Goal: Transaction & Acquisition: Purchase product/service

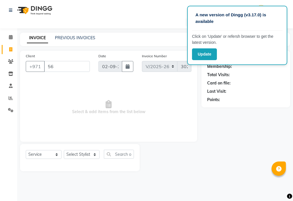
select select "637"
select select "service"
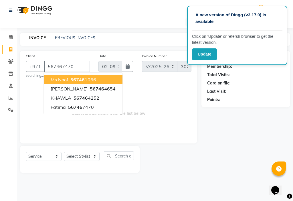
type input "567467470"
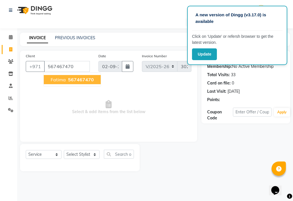
click at [85, 81] on span "567467470" at bounding box center [81, 80] width 26 height 6
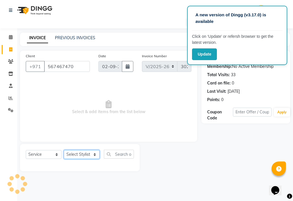
click at [87, 154] on select "Select Stylist [PERSON_NAME] [PERSON_NAME] Ashiya Cashier [PERSON_NAME] [PERSON…" at bounding box center [82, 154] width 36 height 9
select select "86231"
click at [64, 150] on select "Select Stylist [PERSON_NAME] [PERSON_NAME] Ashiya Cashier [PERSON_NAME] [PERSON…" at bounding box center [82, 154] width 36 height 9
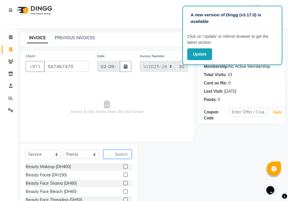
click at [116, 154] on input "text" at bounding box center [118, 154] width 28 height 9
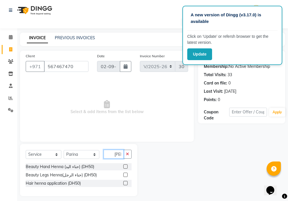
scroll to position [0, 3]
type input "[PERSON_NAME]"
click at [126, 166] on label at bounding box center [125, 166] width 4 height 4
click at [126, 166] on input "checkbox" at bounding box center [125, 167] width 4 height 4
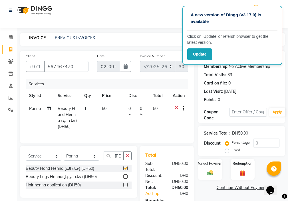
click at [111, 107] on td "50" at bounding box center [112, 117] width 27 height 31
checkbox input "false"
select select "86231"
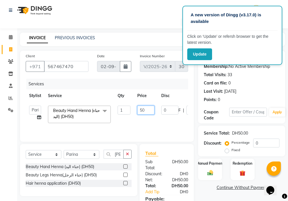
click at [148, 110] on input "50" at bounding box center [146, 109] width 17 height 9
type input "5"
type input "140"
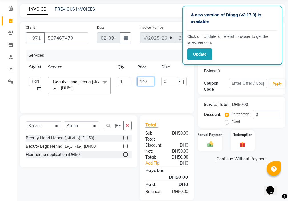
scroll to position [43, 0]
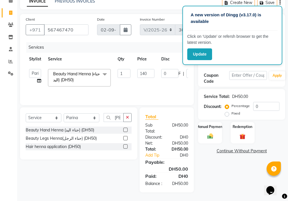
click at [238, 174] on div "Name: Fatima Membership: No Active Membership Total Visits: 33 Card on file: 0 …" at bounding box center [243, 103] width 91 height 178
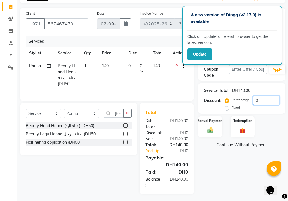
click at [268, 101] on input "0" at bounding box center [267, 100] width 26 height 9
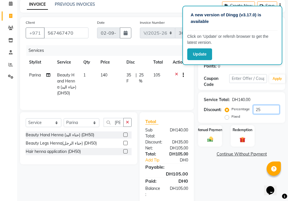
scroll to position [34, 0]
type input "25"
click at [205, 137] on div "Manual Payment" at bounding box center [210, 135] width 25 height 22
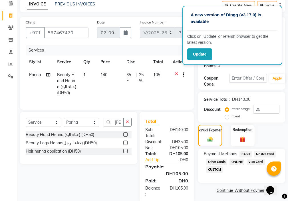
click at [253, 160] on span "Visa Card" at bounding box center [256, 161] width 18 height 7
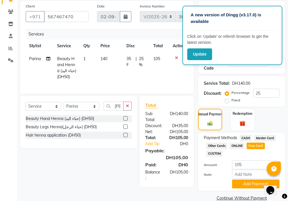
scroll to position [60, 0]
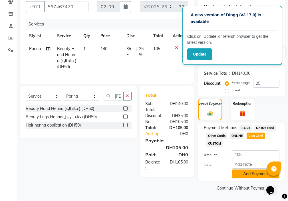
click at [252, 176] on button "Add Payment" at bounding box center [255, 173] width 47 height 9
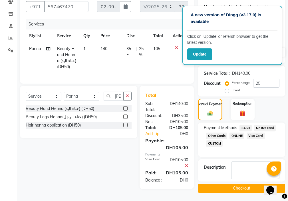
click at [253, 191] on button "Checkout" at bounding box center [241, 188] width 87 height 9
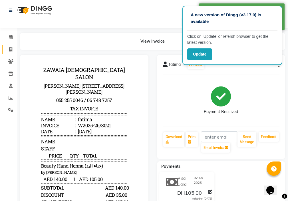
click at [10, 51] on icon at bounding box center [10, 49] width 3 height 4
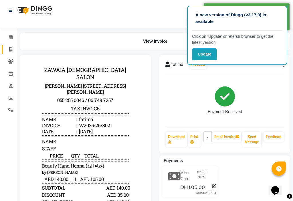
select select "service"
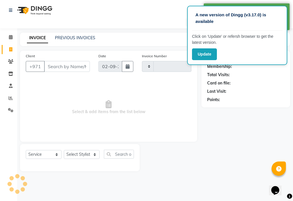
type input "3022"
select select "637"
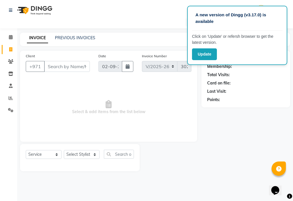
click at [108, 111] on span "Select & add items from the list below" at bounding box center [109, 107] width 166 height 57
click at [7, 95] on span at bounding box center [11, 98] width 10 height 7
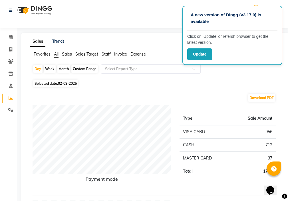
click at [10, 49] on icon at bounding box center [10, 49] width 3 height 4
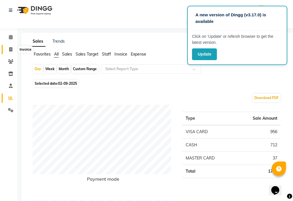
select select "service"
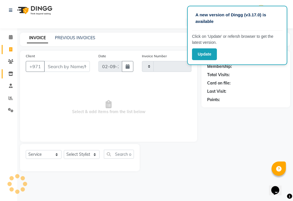
type input "3022"
select select "637"
click at [7, 98] on span at bounding box center [11, 98] width 10 height 7
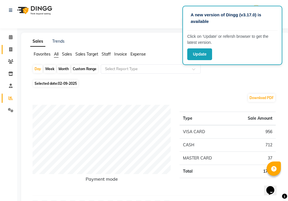
click at [10, 45] on link "Invoice" at bounding box center [9, 49] width 14 height 9
select select "637"
select select "service"
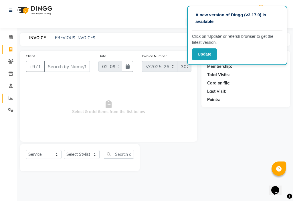
click at [9, 98] on icon at bounding box center [11, 98] width 4 height 4
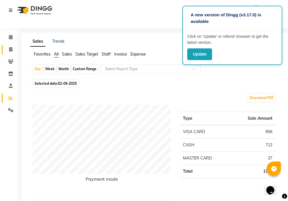
click at [10, 49] on icon at bounding box center [10, 49] width 3 height 4
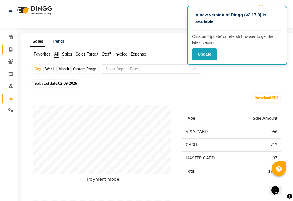
select select "service"
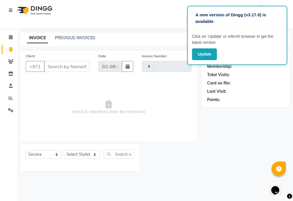
type input "3022"
select select "637"
click at [62, 67] on input "Client" at bounding box center [67, 66] width 46 height 11
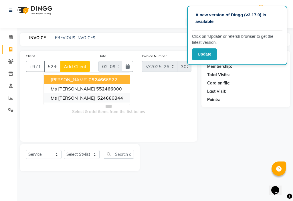
click at [96, 98] on ngb-highlight "52466 6844" at bounding box center [109, 98] width 27 height 6
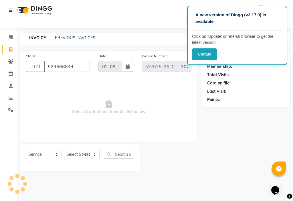
type input "524666844"
click at [85, 152] on select "Select Stylist [PERSON_NAME] [PERSON_NAME] Ashiya Cashier [PERSON_NAME] [PERSON…" at bounding box center [82, 154] width 36 height 9
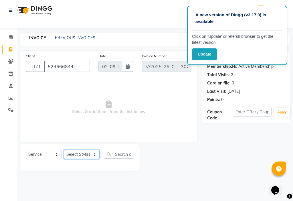
select select "89320"
click at [64, 150] on select "Select Stylist [PERSON_NAME] [PERSON_NAME] Ashiya Cashier [PERSON_NAME] [PERSON…" at bounding box center [82, 154] width 36 height 9
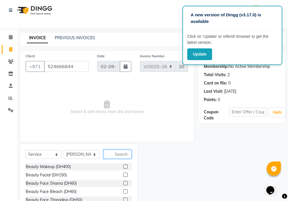
click at [123, 153] on input "text" at bounding box center [118, 154] width 28 height 9
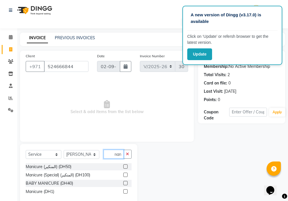
scroll to position [0, 3]
type input "mani"
click at [126, 166] on label at bounding box center [125, 166] width 4 height 4
click at [126, 166] on input "checkbox" at bounding box center [125, 167] width 4 height 4
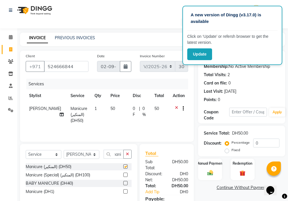
scroll to position [0, 0]
checkbox input "false"
click at [128, 153] on icon "button" at bounding box center [127, 154] width 3 height 4
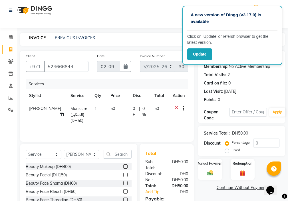
click at [176, 107] on icon at bounding box center [176, 108] width 3 height 7
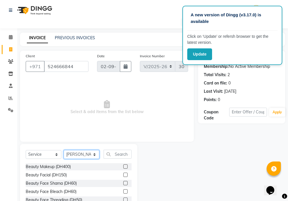
click at [79, 153] on select "Select Stylist [PERSON_NAME] [PERSON_NAME] Ashiya Cashier [PERSON_NAME] [PERSON…" at bounding box center [82, 154] width 36 height 9
select select "48085"
click at [64, 150] on select "Select Stylist [PERSON_NAME] [PERSON_NAME] Ashiya Cashier [PERSON_NAME] [PERSON…" at bounding box center [82, 154] width 36 height 9
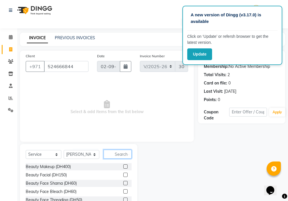
click at [122, 154] on input "text" at bounding box center [118, 154] width 28 height 9
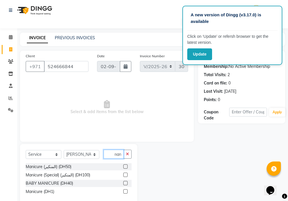
scroll to position [0, 3]
type input "mani"
click at [126, 166] on label at bounding box center [125, 166] width 4 height 4
click at [126, 166] on input "checkbox" at bounding box center [125, 167] width 4 height 4
checkbox input "true"
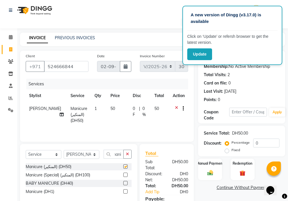
scroll to position [0, 0]
click at [128, 154] on icon "button" at bounding box center [127, 154] width 3 height 4
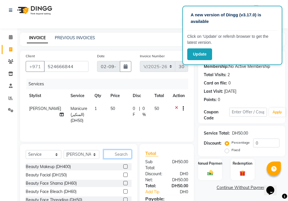
checkbox input "false"
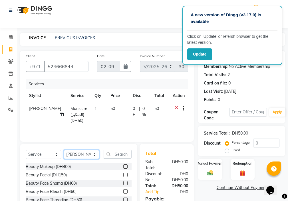
click at [87, 153] on select "Select Stylist [PERSON_NAME] [PERSON_NAME] Ashiya Cashier [PERSON_NAME] [PERSON…" at bounding box center [82, 154] width 36 height 9
select select "89320"
click at [64, 150] on select "Select Stylist [PERSON_NAME] [PERSON_NAME] Ashiya Cashier [PERSON_NAME] [PERSON…" at bounding box center [82, 154] width 36 height 9
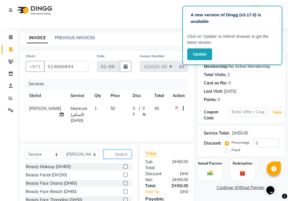
click at [125, 153] on input "text" at bounding box center [118, 154] width 28 height 9
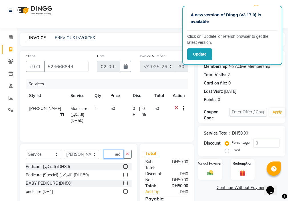
type input "pedi"
click at [124, 167] on label at bounding box center [125, 166] width 4 height 4
click at [124, 167] on input "checkbox" at bounding box center [125, 167] width 4 height 4
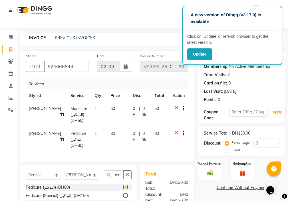
scroll to position [0, 0]
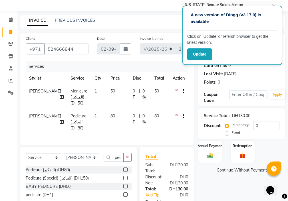
checkbox input "false"
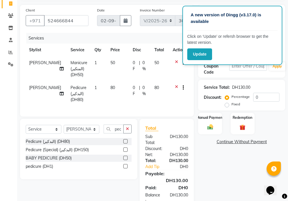
scroll to position [51, 0]
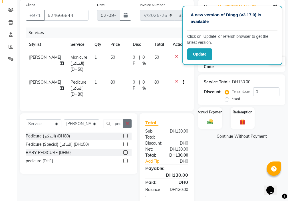
click at [128, 125] on icon "button" at bounding box center [127, 123] width 3 height 4
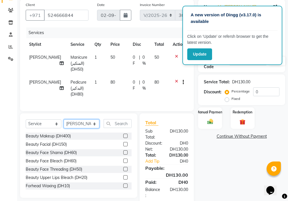
click at [75, 128] on select "Select Stylist [PERSON_NAME] [PERSON_NAME] Ashiya Cashier [PERSON_NAME] [PERSON…" at bounding box center [82, 123] width 36 height 9
click at [124, 127] on input "text" at bounding box center [118, 123] width 28 height 9
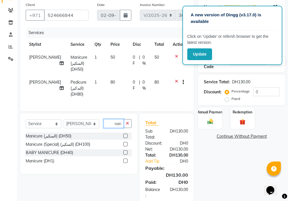
scroll to position [0, 3]
type input "mani"
click at [126, 138] on label at bounding box center [125, 136] width 4 height 4
click at [126, 138] on input "checkbox" at bounding box center [125, 136] width 4 height 4
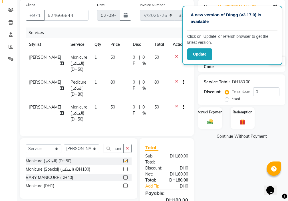
scroll to position [0, 0]
checkbox input "false"
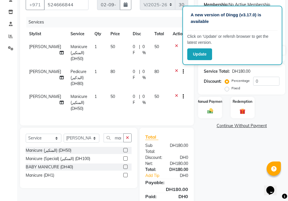
scroll to position [79, 0]
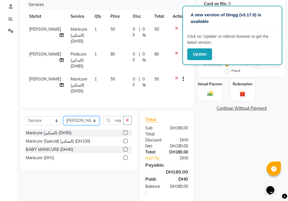
click at [77, 125] on select "Select Stylist [PERSON_NAME] [PERSON_NAME] Ashiya Cashier [PERSON_NAME] [PERSON…" at bounding box center [82, 120] width 36 height 9
select select "69766"
click at [64, 120] on select "Select Stylist [PERSON_NAME] [PERSON_NAME] Ashiya Cashier [PERSON_NAME] [PERSON…" at bounding box center [82, 120] width 36 height 9
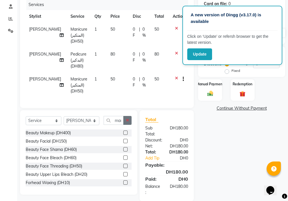
click at [128, 122] on icon "button" at bounding box center [127, 120] width 3 height 4
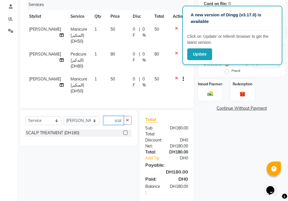
scroll to position [0, 3]
type input "scalp"
click at [126, 135] on label at bounding box center [125, 132] width 4 height 4
click at [126, 135] on input "checkbox" at bounding box center [125, 133] width 4 height 4
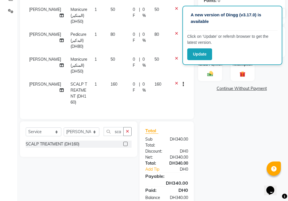
checkbox input "false"
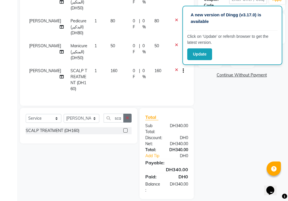
click at [127, 117] on icon "button" at bounding box center [127, 118] width 3 height 4
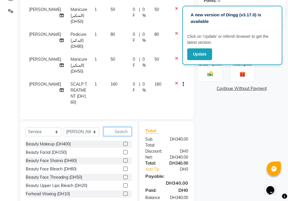
scroll to position [78, 0]
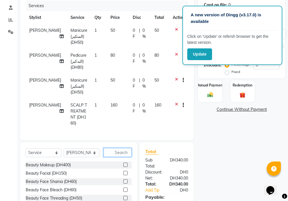
click at [120, 150] on input "text" at bounding box center [118, 152] width 28 height 9
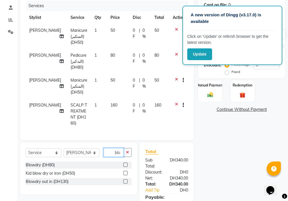
type input "blo"
click at [128, 162] on label at bounding box center [125, 164] width 4 height 4
click at [127, 163] on input "checkbox" at bounding box center [125, 165] width 4 height 4
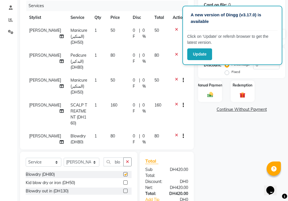
checkbox input "false"
click at [111, 136] on span "80" at bounding box center [113, 135] width 5 height 5
select select "69766"
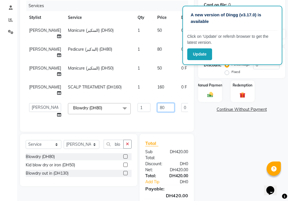
click at [158, 112] on input "80" at bounding box center [166, 107] width 17 height 9
type input "8"
type input "120"
click at [223, 164] on div "Name: Ms [PERSON_NAME] Membership: No Active Membership Total Visits: 2 Card on…" at bounding box center [243, 99] width 91 height 252
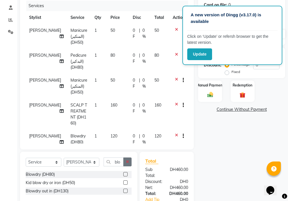
click at [128, 160] on icon "button" at bounding box center [127, 162] width 3 height 4
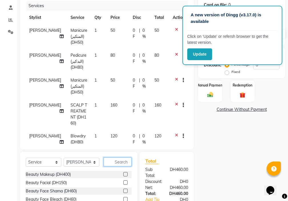
scroll to position [14, 0]
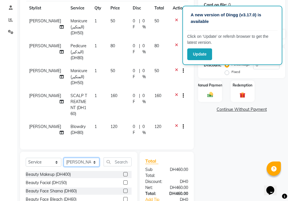
click at [75, 162] on select "Select Stylist [PERSON_NAME] [PERSON_NAME] Ashiya Cashier [PERSON_NAME] [PERSON…" at bounding box center [82, 162] width 36 height 9
select select "68424"
click at [64, 158] on select "Select Stylist [PERSON_NAME] [PERSON_NAME] Ashiya Cashier [PERSON_NAME] [PERSON…" at bounding box center [82, 162] width 36 height 9
click at [121, 160] on input "text" at bounding box center [118, 161] width 28 height 9
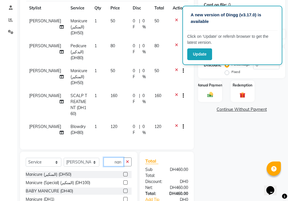
scroll to position [0, 3]
type input "mani"
click at [126, 173] on label at bounding box center [125, 174] width 4 height 4
click at [126, 173] on input "checkbox" at bounding box center [125, 174] width 4 height 4
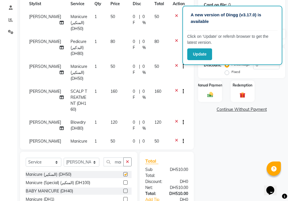
scroll to position [39, 0]
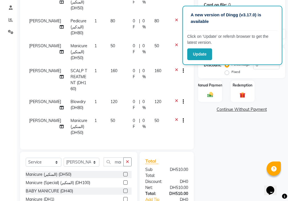
checkbox input "false"
click at [128, 161] on icon "button" at bounding box center [127, 162] width 3 height 4
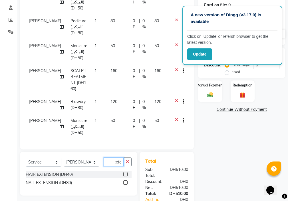
type input "exte"
click at [126, 182] on label at bounding box center [125, 182] width 4 height 4
click at [126, 182] on input "checkbox" at bounding box center [125, 183] width 4 height 4
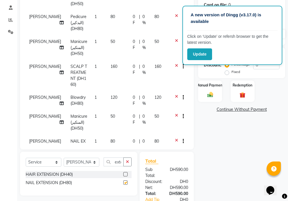
scroll to position [63, 0]
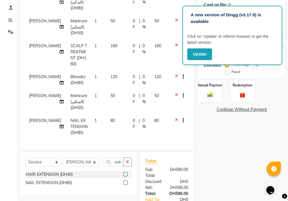
checkbox input "false"
click at [128, 161] on icon "button" at bounding box center [127, 162] width 3 height 4
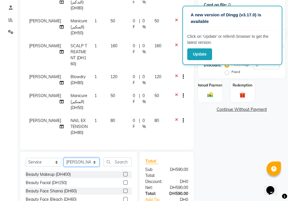
click at [80, 160] on select "Select Stylist [PERSON_NAME] [PERSON_NAME] Ashiya Cashier [PERSON_NAME] [PERSON…" at bounding box center [82, 162] width 36 height 9
click at [117, 162] on input "text" at bounding box center [118, 161] width 28 height 9
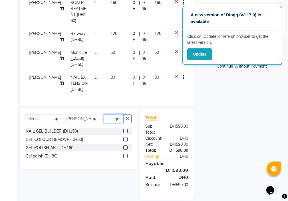
scroll to position [124, 0]
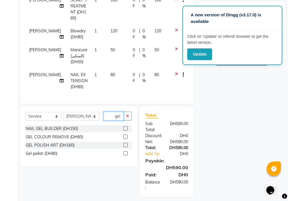
type input "gel"
click at [123, 146] on label at bounding box center [125, 145] width 4 height 4
click at [123, 146] on input "checkbox" at bounding box center [125, 145] width 4 height 4
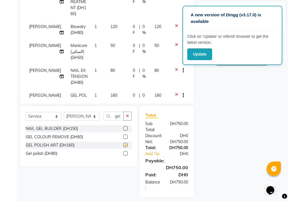
checkbox input "false"
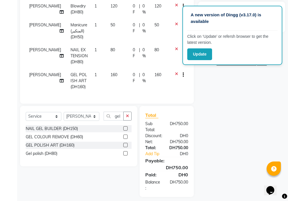
click at [107, 69] on td "160" at bounding box center [118, 80] width 22 height 25
select select "68424"
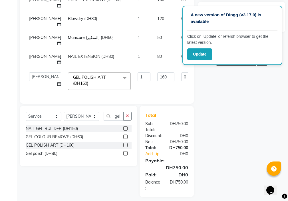
scroll to position [52, 0]
click at [158, 73] on input "160" at bounding box center [166, 76] width 17 height 9
type input "1"
type input "200"
click at [235, 159] on div "Name: Ms [PERSON_NAME] Membership: No Active Membership Total Visits: 2 Card on…" at bounding box center [243, 62] width 91 height 270
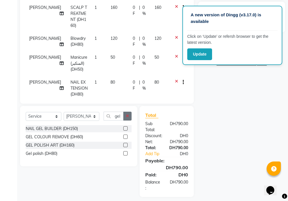
click at [126, 117] on icon "button" at bounding box center [127, 116] width 3 height 4
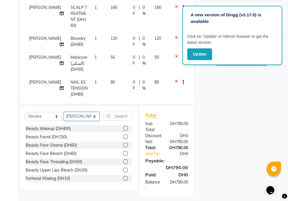
click at [78, 116] on select "Select Stylist [PERSON_NAME] [PERSON_NAME] Ashiya Cashier [PERSON_NAME] [PERSON…" at bounding box center [82, 116] width 36 height 9
select select "48085"
click at [64, 112] on select "Select Stylist [PERSON_NAME] [PERSON_NAME] Ashiya Cashier [PERSON_NAME] [PERSON…" at bounding box center [82, 116] width 36 height 9
click at [123, 118] on input "text" at bounding box center [118, 115] width 28 height 9
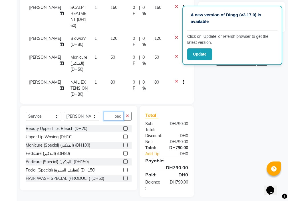
scroll to position [0, 1]
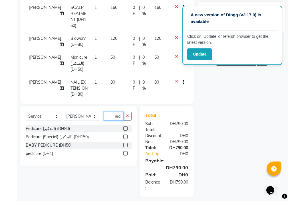
type input "pedi"
click at [126, 128] on label at bounding box center [125, 128] width 4 height 4
click at [126, 128] on input "checkbox" at bounding box center [125, 129] width 4 height 4
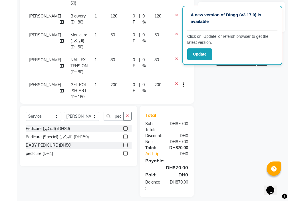
checkbox input "false"
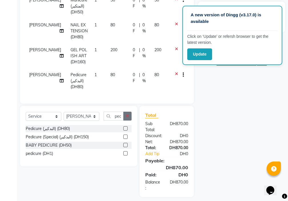
click at [127, 116] on icon "button" at bounding box center [127, 116] width 3 height 4
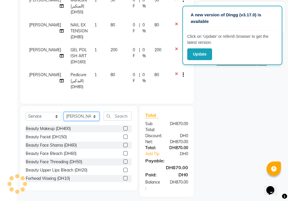
click at [79, 117] on select "Select Stylist [PERSON_NAME] [PERSON_NAME] Ashiya Cashier [PERSON_NAME] [PERSON…" at bounding box center [82, 116] width 36 height 9
select select "69766"
click at [64, 112] on select "Select Stylist [PERSON_NAME] [PERSON_NAME] Ashiya Cashier [PERSON_NAME] [PERSON…" at bounding box center [82, 116] width 36 height 9
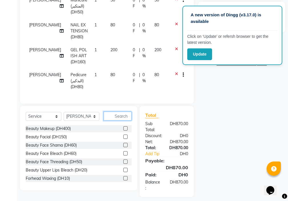
click at [117, 115] on input "text" at bounding box center [118, 115] width 28 height 9
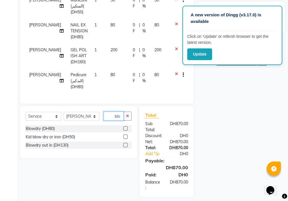
type input "blo"
click at [126, 128] on label at bounding box center [125, 128] width 4 height 4
click at [126, 128] on input "checkbox" at bounding box center [125, 129] width 4 height 4
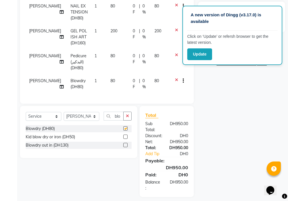
checkbox input "false"
click at [111, 78] on span "80" at bounding box center [113, 80] width 5 height 5
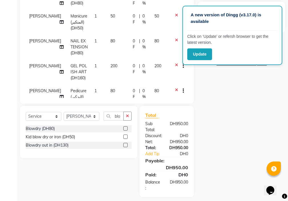
select select "69766"
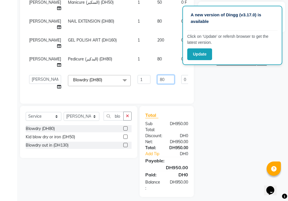
click at [158, 75] on input "80" at bounding box center [166, 79] width 17 height 9
type input "8"
type input "150"
click at [239, 161] on div "Name: Ms [PERSON_NAME] Membership: No Active Membership Total Visits: 2 Card on…" at bounding box center [243, 62] width 91 height 270
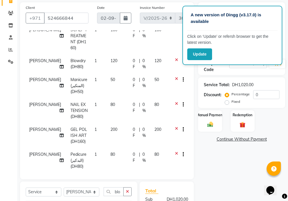
scroll to position [45, 0]
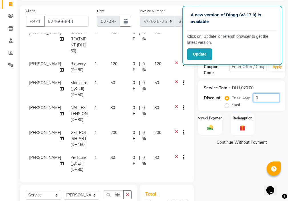
click at [268, 98] on input "0" at bounding box center [267, 97] width 26 height 9
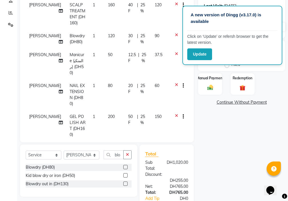
scroll to position [65, 0]
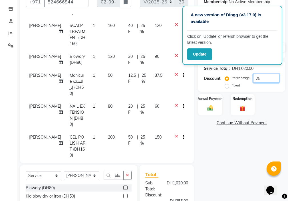
type input "25"
click at [203, 103] on div "Manual Payment" at bounding box center [210, 104] width 25 height 22
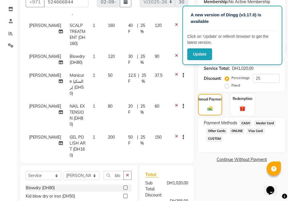
click at [254, 130] on span "Visa Card" at bounding box center [256, 130] width 18 height 7
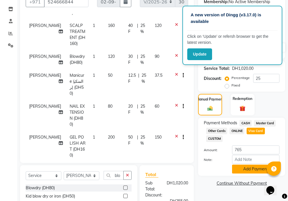
click at [251, 170] on button "Add Payment" at bounding box center [255, 168] width 47 height 9
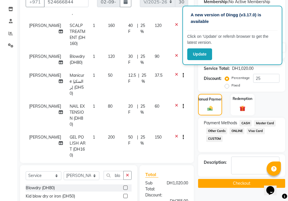
click at [247, 183] on button "Checkout" at bounding box center [241, 183] width 87 height 9
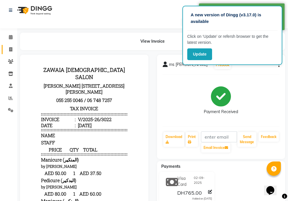
click at [11, 49] on icon at bounding box center [10, 49] width 3 height 4
select select "service"
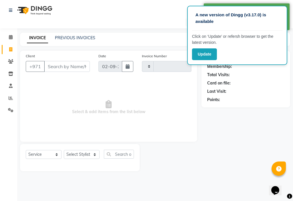
type input "3023"
select select "637"
click at [7, 97] on span at bounding box center [11, 98] width 10 height 7
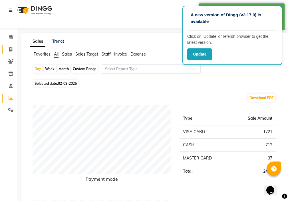
click at [11, 49] on icon at bounding box center [10, 49] width 3 height 4
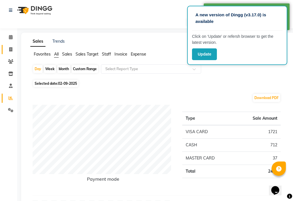
select select "637"
select select "service"
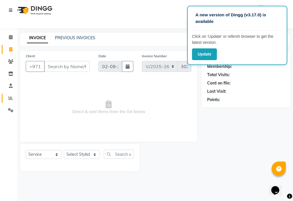
click at [11, 98] on icon at bounding box center [11, 98] width 4 height 4
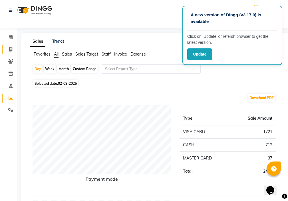
click at [11, 49] on icon at bounding box center [10, 49] width 3 height 4
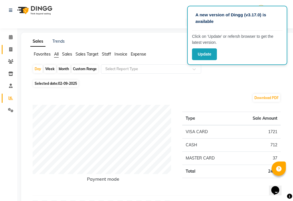
select select "service"
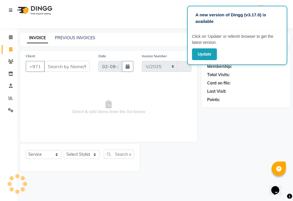
select select "637"
type input "3023"
click at [4, 98] on link "Reports" at bounding box center [9, 97] width 14 height 9
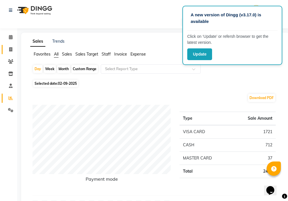
click at [11, 47] on span at bounding box center [11, 49] width 10 height 7
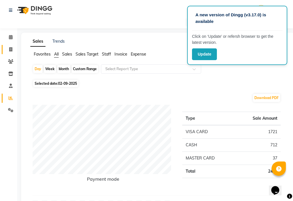
select select "637"
select select "service"
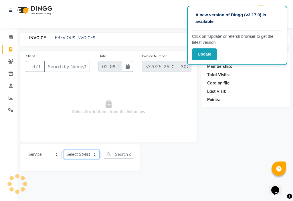
click at [75, 155] on select "Select Stylist" at bounding box center [82, 154] width 36 height 9
click at [64, 150] on select "Select Stylist [PERSON_NAME] [PERSON_NAME] Ashiya Cashier [PERSON_NAME] [PERSON…" at bounding box center [82, 154] width 36 height 9
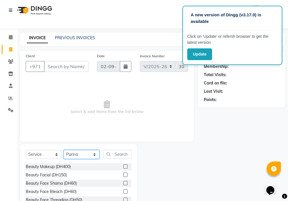
click at [78, 153] on select "Select Stylist [PERSON_NAME] [PERSON_NAME] Ashiya Cashier [PERSON_NAME] [PERSON…" at bounding box center [82, 154] width 36 height 9
select select "48085"
click at [64, 150] on select "Select Stylist [PERSON_NAME] [PERSON_NAME] Ashiya Cashier [PERSON_NAME] [PERSON…" at bounding box center [82, 154] width 36 height 9
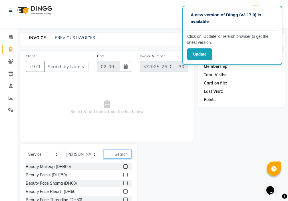
click at [125, 153] on input "text" at bounding box center [118, 154] width 28 height 9
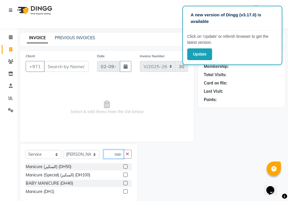
scroll to position [0, 3]
type input "mani"
click at [126, 166] on label at bounding box center [125, 166] width 4 height 4
click at [126, 166] on input "checkbox" at bounding box center [125, 167] width 4 height 4
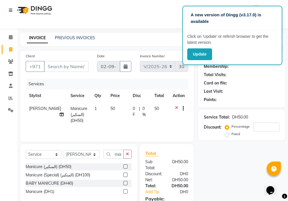
checkbox input "false"
click at [91, 109] on td "1" at bounding box center [99, 114] width 16 height 25
select select "48085"
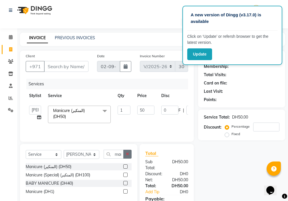
click at [128, 154] on icon "button" at bounding box center [127, 154] width 3 height 4
type input "pedi"
click at [126, 166] on label at bounding box center [125, 166] width 4 height 4
click at [126, 166] on input "checkbox" at bounding box center [125, 167] width 4 height 4
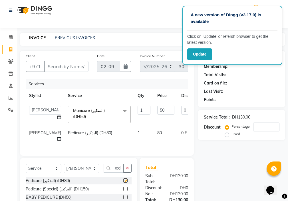
scroll to position [0, 0]
checkbox input "false"
click at [138, 110] on input "1" at bounding box center [144, 109] width 13 height 9
type input "2"
click at [123, 127] on tr "[PERSON_NAME] Pedicure (البدكير) (DH80) 1 80 0 F | 0 % 80" at bounding box center [146, 135] width 240 height 19
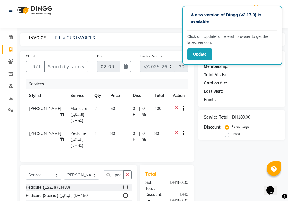
click at [91, 133] on td "1" at bounding box center [99, 139] width 16 height 25
select select "48085"
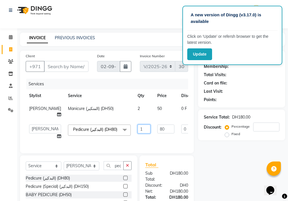
click at [138, 133] on input "1" at bounding box center [144, 128] width 13 height 9
type input "2"
click at [226, 174] on div "Name: Membership: Total Visits: Card on file: Last Visit: Points: Service Total…" at bounding box center [243, 149] width 91 height 196
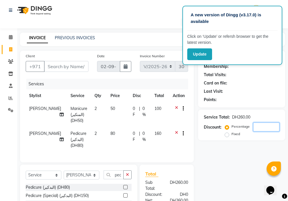
click at [265, 129] on input "number" at bounding box center [267, 126] width 26 height 9
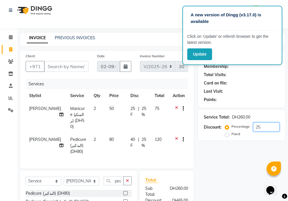
type input "25"
click at [65, 67] on input "Client" at bounding box center [66, 66] width 45 height 11
type input "5"
type input "0"
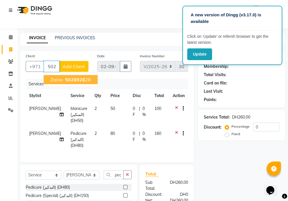
click at [85, 80] on ngb-highlight "5028928 28" at bounding box center [77, 80] width 27 height 6
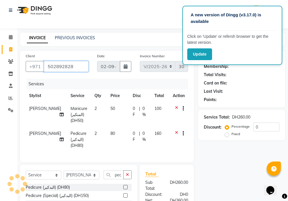
type input "502892828"
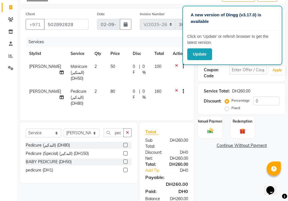
scroll to position [43, 0]
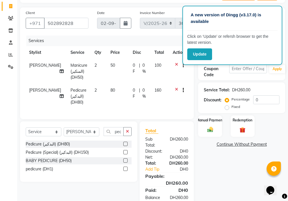
click at [33, 93] on td "[PERSON_NAME]" at bounding box center [46, 96] width 41 height 25
select select "48085"
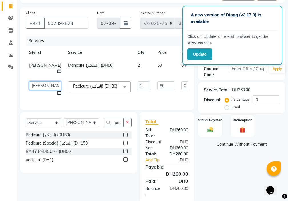
click at [34, 90] on select "[PERSON_NAME] [PERSON_NAME] Ashiya Cashier [PERSON_NAME] [PERSON_NAME] [PERSON_…" at bounding box center [45, 85] width 32 height 9
select select "89320"
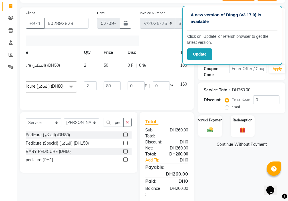
scroll to position [0, 58]
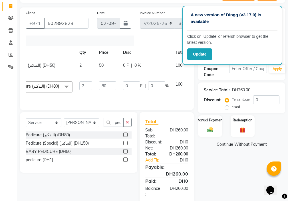
click at [200, 87] on button "button" at bounding box center [201, 84] width 3 height 6
click at [195, 88] on icon at bounding box center [196, 84] width 3 height 7
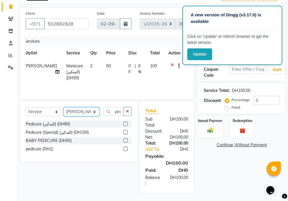
click at [84, 112] on select "Select Stylist [PERSON_NAME] [PERSON_NAME] Ashiya Cashier [PERSON_NAME] [PERSON…" at bounding box center [82, 111] width 36 height 9
select select "89320"
click at [64, 107] on select "Select Stylist [PERSON_NAME] [PERSON_NAME] Ashiya Cashier [PERSON_NAME] [PERSON…" at bounding box center [82, 111] width 36 height 9
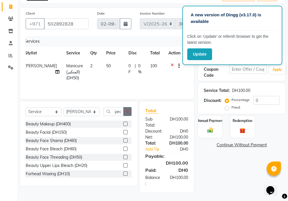
click at [129, 110] on icon "button" at bounding box center [127, 111] width 3 height 4
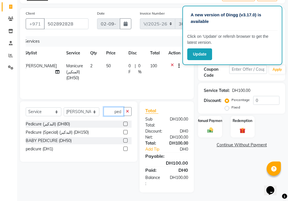
scroll to position [0, 1]
type input "pedi"
click at [126, 124] on label at bounding box center [125, 123] width 4 height 4
click at [126, 124] on input "checkbox" at bounding box center [125, 124] width 4 height 4
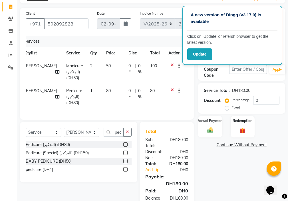
checkbox input "false"
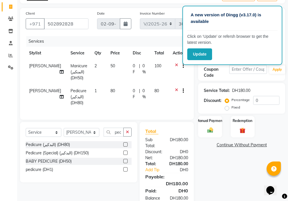
click at [60, 95] on icon at bounding box center [62, 97] width 4 height 4
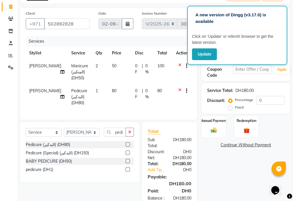
select select "89320"
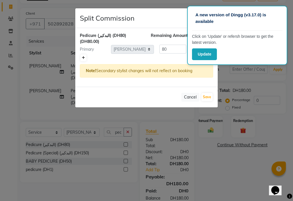
click at [82, 58] on icon at bounding box center [83, 57] width 3 height 3
type input "40"
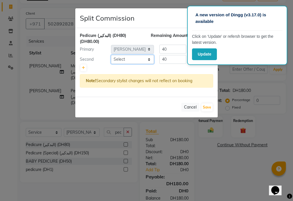
click at [132, 60] on select "Select [PERSON_NAME] [PERSON_NAME] Ashiya Cashier [PERSON_NAME] [PERSON_NAME] […" at bounding box center [132, 59] width 43 height 9
select select "86231"
click at [111, 55] on select "Select [PERSON_NAME] [PERSON_NAME] Ashiya Cashier [PERSON_NAME] [PERSON_NAME] […" at bounding box center [132, 59] width 43 height 9
click at [176, 60] on input "40" at bounding box center [172, 59] width 27 height 9
type input "4"
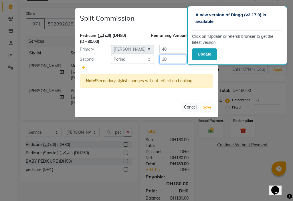
type input "30"
click at [171, 49] on input "40" at bounding box center [172, 49] width 27 height 9
type input "4"
type input "50"
click at [206, 107] on button "Save" at bounding box center [206, 107] width 11 height 8
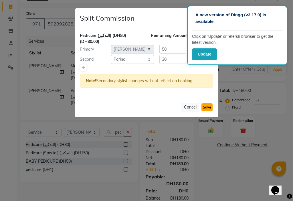
select select "Select"
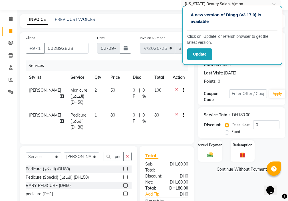
scroll to position [25, 0]
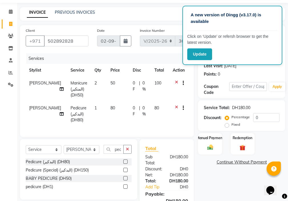
click at [60, 112] on icon at bounding box center [62, 114] width 4 height 4
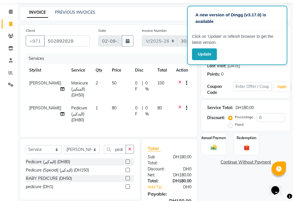
select select "89320"
select select "86231"
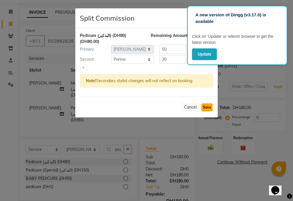
click at [208, 108] on button "Save" at bounding box center [206, 107] width 11 height 8
select select "Select"
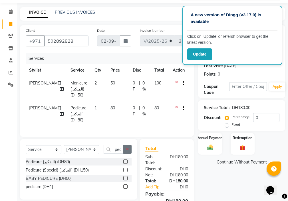
click at [128, 151] on icon "button" at bounding box center [127, 149] width 3 height 4
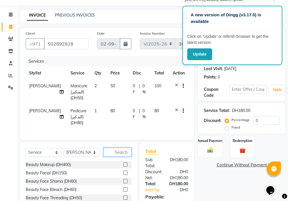
scroll to position [23, 0]
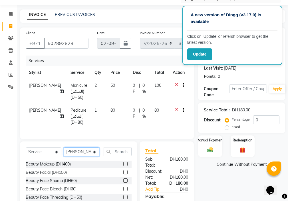
click at [80, 156] on select "Select Stylist [PERSON_NAME] [PERSON_NAME] Ashiya Cashier [PERSON_NAME] [PERSON…" at bounding box center [82, 151] width 36 height 9
click at [64, 152] on select "Select Stylist [PERSON_NAME] [PERSON_NAME] Ashiya Cashier [PERSON_NAME] [PERSON…" at bounding box center [82, 151] width 36 height 9
click at [120, 156] on input "text" at bounding box center [118, 151] width 28 height 9
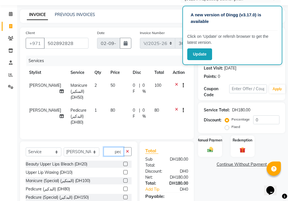
scroll to position [0, 0]
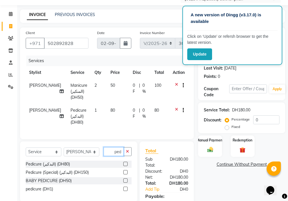
type input "ped"
click at [126, 166] on label at bounding box center [125, 164] width 4 height 4
click at [126, 166] on input "checkbox" at bounding box center [125, 164] width 4 height 4
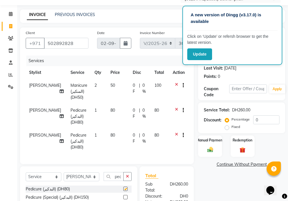
checkbox input "false"
click at [177, 134] on icon at bounding box center [176, 135] width 3 height 7
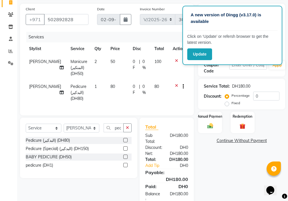
scroll to position [54, 0]
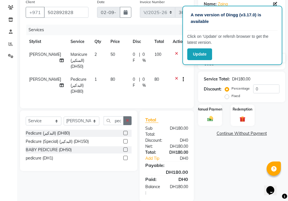
click at [128, 122] on icon "button" at bounding box center [127, 120] width 3 height 4
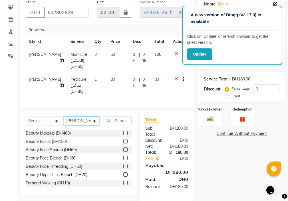
click at [74, 124] on select "Select Stylist [PERSON_NAME] [PERSON_NAME] Ashiya Cashier [PERSON_NAME] [PERSON…" at bounding box center [82, 120] width 36 height 9
click at [64, 121] on select "Select Stylist [PERSON_NAME] [PERSON_NAME] Ashiya Cashier [PERSON_NAME] [PERSON…" at bounding box center [82, 120] width 36 height 9
click at [75, 124] on select "Select Stylist [PERSON_NAME] [PERSON_NAME] Ashiya Cashier [PERSON_NAME] [PERSON…" at bounding box center [82, 120] width 36 height 9
select select "48085"
click at [64, 121] on select "Select Stylist [PERSON_NAME] [PERSON_NAME] Ashiya Cashier [PERSON_NAME] [PERSON…" at bounding box center [82, 120] width 36 height 9
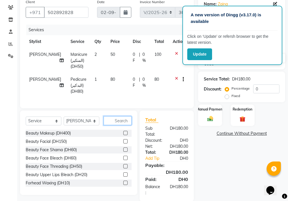
click at [121, 124] on input "text" at bounding box center [118, 120] width 28 height 9
click at [176, 78] on icon at bounding box center [176, 79] width 3 height 7
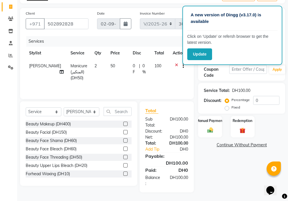
click at [176, 65] on icon at bounding box center [176, 66] width 3 height 7
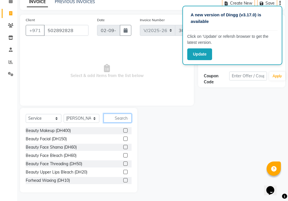
click at [121, 117] on input "text" at bounding box center [118, 117] width 28 height 9
click at [79, 116] on select "Select Stylist [PERSON_NAME] [PERSON_NAME] Ashiya Cashier [PERSON_NAME] [PERSON…" at bounding box center [82, 118] width 36 height 9
click at [120, 117] on input "text" at bounding box center [118, 117] width 28 height 9
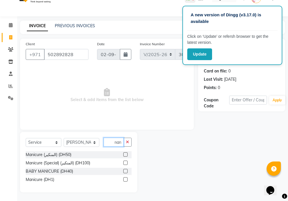
scroll to position [0, 3]
type input "mani"
click at [126, 154] on label at bounding box center [125, 154] width 4 height 4
click at [126, 154] on input "checkbox" at bounding box center [125, 155] width 4 height 4
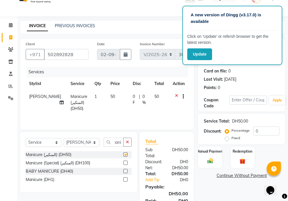
scroll to position [0, 0]
checkbox input "false"
click at [128, 142] on icon "button" at bounding box center [127, 142] width 3 height 4
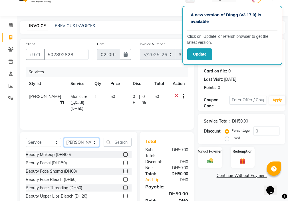
click at [82, 143] on select "Select Stylist [PERSON_NAME] [PERSON_NAME] Ashiya Cashier [PERSON_NAME] [PERSON…" at bounding box center [82, 142] width 36 height 9
click at [119, 143] on input "text" at bounding box center [118, 142] width 28 height 9
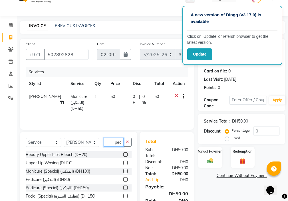
scroll to position [0, 1]
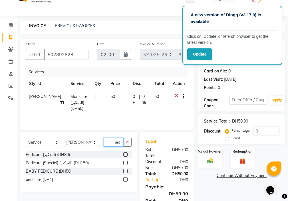
type input "pedi"
click at [126, 154] on label at bounding box center [125, 154] width 4 height 4
click at [126, 154] on input "checkbox" at bounding box center [125, 155] width 4 height 4
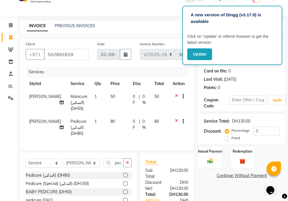
checkbox input "false"
click at [60, 127] on icon at bounding box center [62, 127] width 4 height 4
select select "48085"
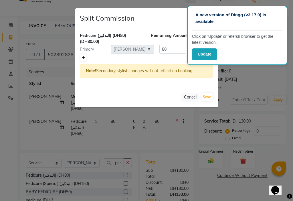
click at [83, 57] on icon at bounding box center [83, 57] width 3 height 3
type input "40"
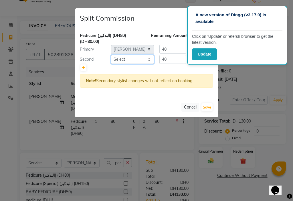
click at [127, 60] on select "Select [PERSON_NAME] [PERSON_NAME] Ashiya Cashier [PERSON_NAME] [PERSON_NAME] […" at bounding box center [132, 59] width 43 height 9
select select "86231"
click at [111, 55] on select "Select [PERSON_NAME] [PERSON_NAME] Ashiya Cashier [PERSON_NAME] [PERSON_NAME] […" at bounding box center [132, 59] width 43 height 9
click at [173, 60] on input "40" at bounding box center [172, 59] width 27 height 9
type input "4"
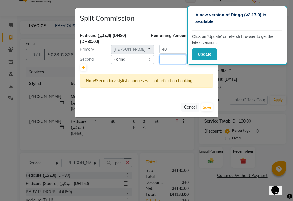
type input "5"
type input "4"
type input "30"
click at [173, 51] on input "40" at bounding box center [172, 49] width 27 height 9
type input "4"
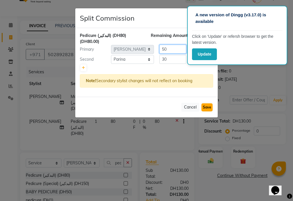
type input "50"
click at [207, 107] on button "Save" at bounding box center [206, 107] width 11 height 8
select select "Select"
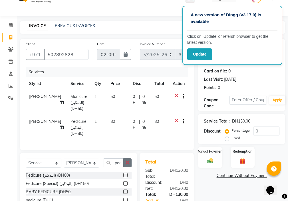
click at [127, 164] on icon "button" at bounding box center [127, 162] width 3 height 4
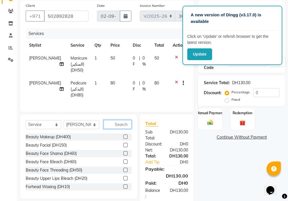
scroll to position [67, 0]
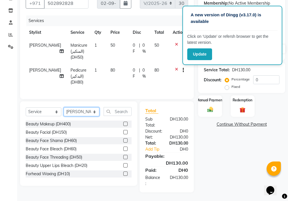
click at [84, 114] on select "Select Stylist [PERSON_NAME] [PERSON_NAME] Ashiya Cashier [PERSON_NAME] [PERSON…" at bounding box center [82, 111] width 36 height 9
select select "89320"
click at [64, 107] on select "Select Stylist [PERSON_NAME] [PERSON_NAME] Ashiya Cashier [PERSON_NAME] [PERSON…" at bounding box center [82, 111] width 36 height 9
click at [124, 112] on input "text" at bounding box center [118, 111] width 28 height 9
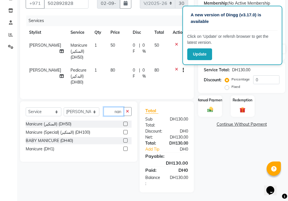
scroll to position [0, 3]
type input "mani"
click at [128, 125] on label at bounding box center [125, 123] width 4 height 4
click at [127, 125] on input "checkbox" at bounding box center [125, 124] width 4 height 4
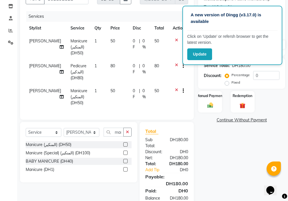
checkbox input "false"
click at [127, 134] on icon "button" at bounding box center [127, 132] width 3 height 4
type input "pedi"
click at [126, 146] on label at bounding box center [125, 144] width 4 height 4
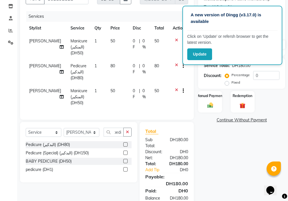
click at [126, 146] on input "checkbox" at bounding box center [125, 145] width 4 height 4
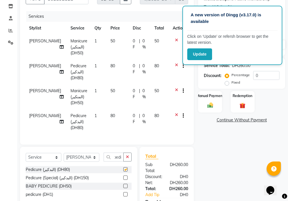
scroll to position [0, 0]
checkbox input "false"
click at [267, 74] on input "0" at bounding box center [267, 75] width 26 height 9
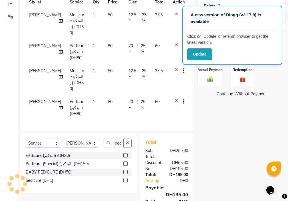
scroll to position [58, 0]
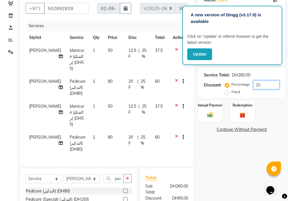
type input "25"
click at [208, 109] on div "Manual Payment" at bounding box center [210, 111] width 25 height 22
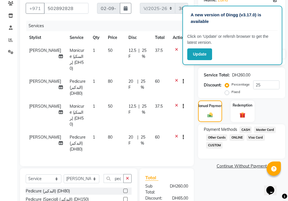
click at [254, 138] on span "Visa Card" at bounding box center [256, 137] width 18 height 7
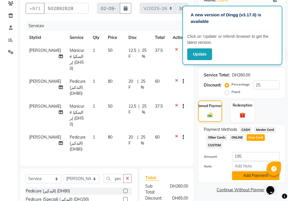
click at [246, 175] on button "Add Payment" at bounding box center [255, 175] width 47 height 9
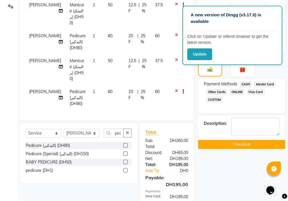
scroll to position [107, 0]
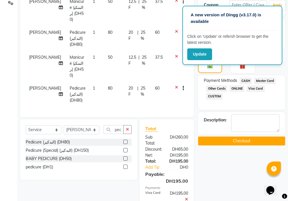
click at [245, 139] on button "Checkout" at bounding box center [241, 140] width 87 height 9
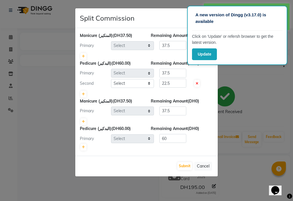
select select "48085"
select select "86231"
select select "89320"
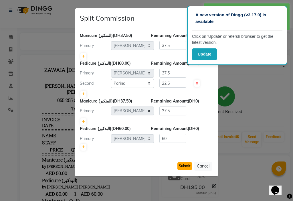
click at [183, 167] on button "Submit" at bounding box center [184, 166] width 15 height 8
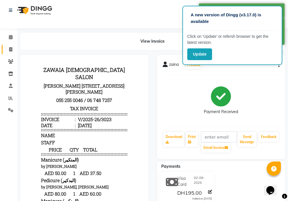
click at [11, 48] on icon at bounding box center [10, 49] width 3 height 4
select select "service"
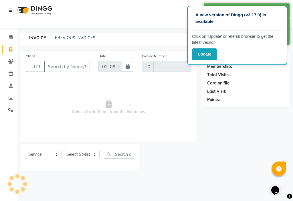
type input "3024"
select select "637"
click at [9, 97] on icon at bounding box center [11, 98] width 4 height 4
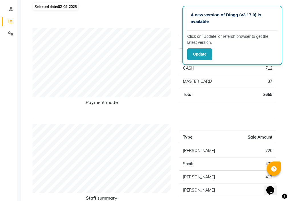
scroll to position [91, 0]
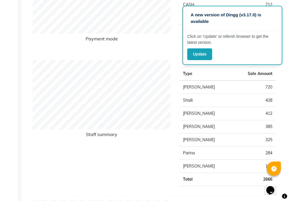
scroll to position [139, 0]
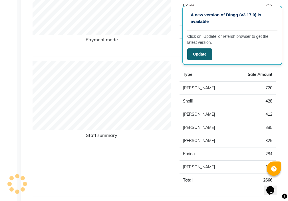
click at [200, 58] on button "Update" at bounding box center [200, 54] width 25 height 12
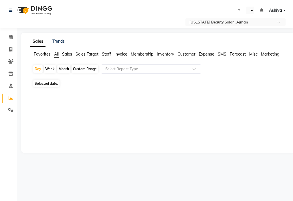
select select "en"
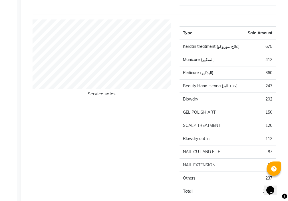
scroll to position [601, 0]
